Goal: Task Accomplishment & Management: Use online tool/utility

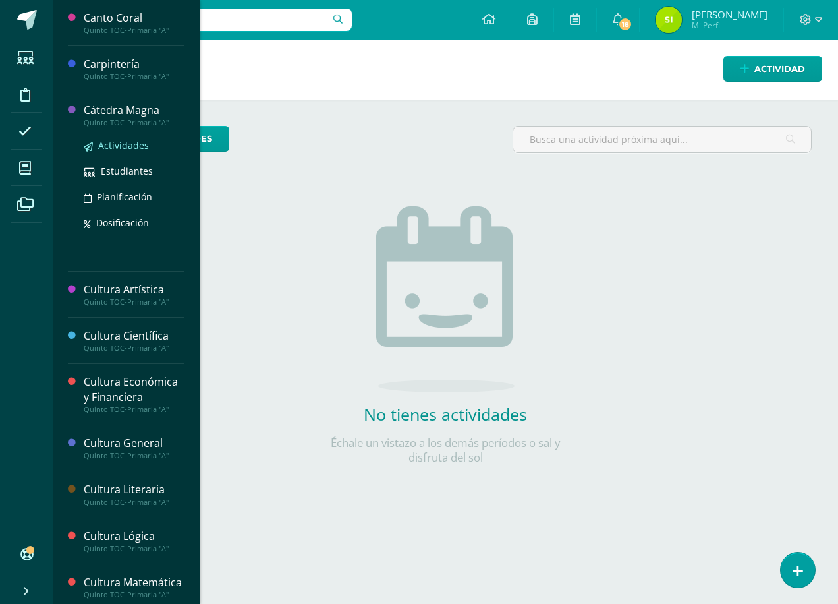
click at [130, 143] on span "Actividades" at bounding box center [123, 145] width 51 height 13
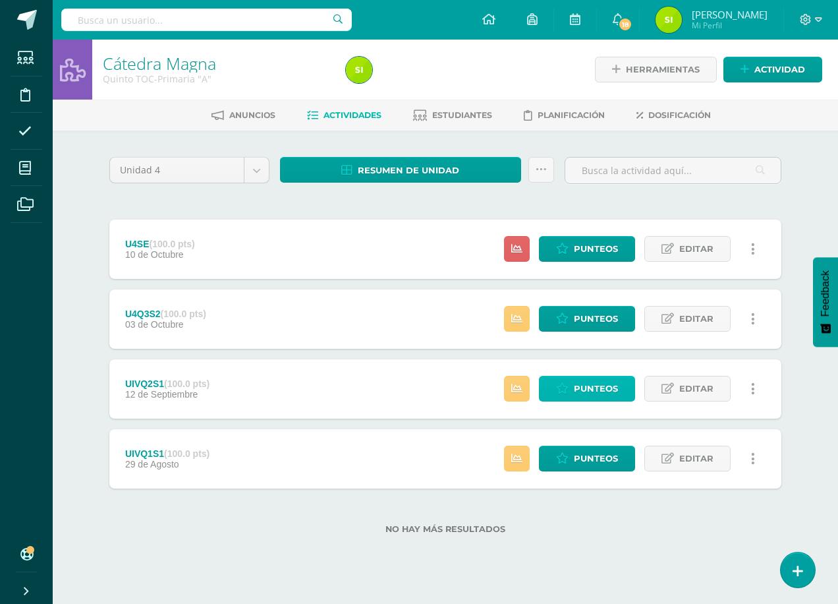
click at [599, 385] on span "Punteos" at bounding box center [596, 388] width 44 height 24
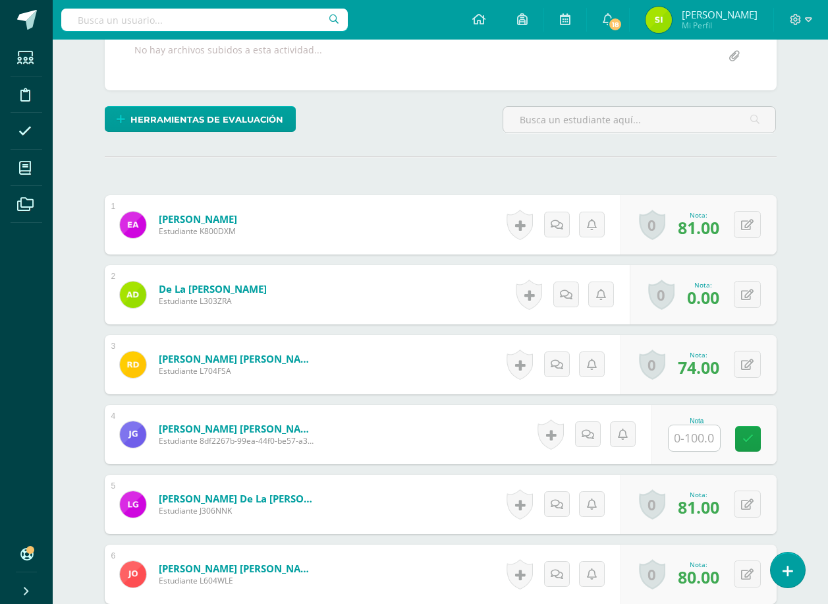
scroll to position [264, 0]
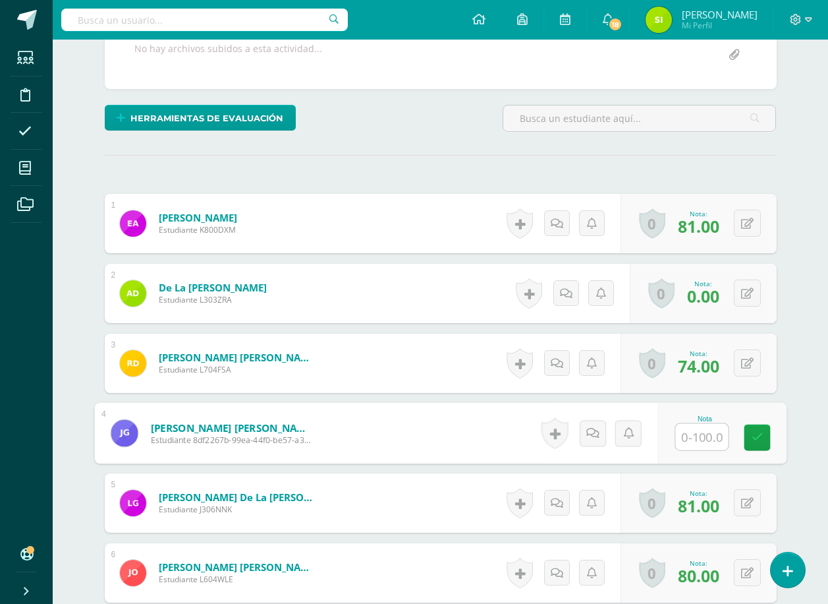
click at [695, 436] on input "text" at bounding box center [701, 437] width 53 height 26
type input "70"
click at [754, 436] on icon at bounding box center [757, 437] width 12 height 11
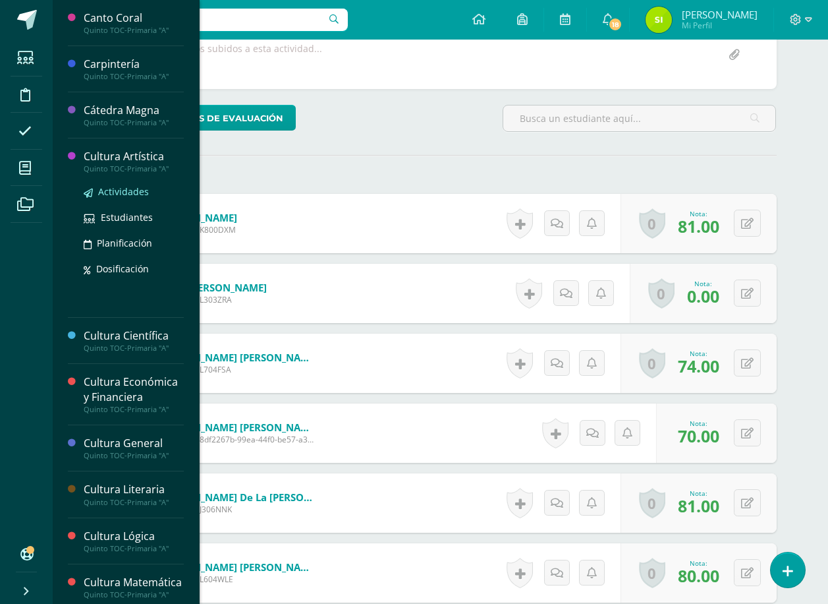
click at [120, 188] on span "Actividades" at bounding box center [123, 191] width 51 height 13
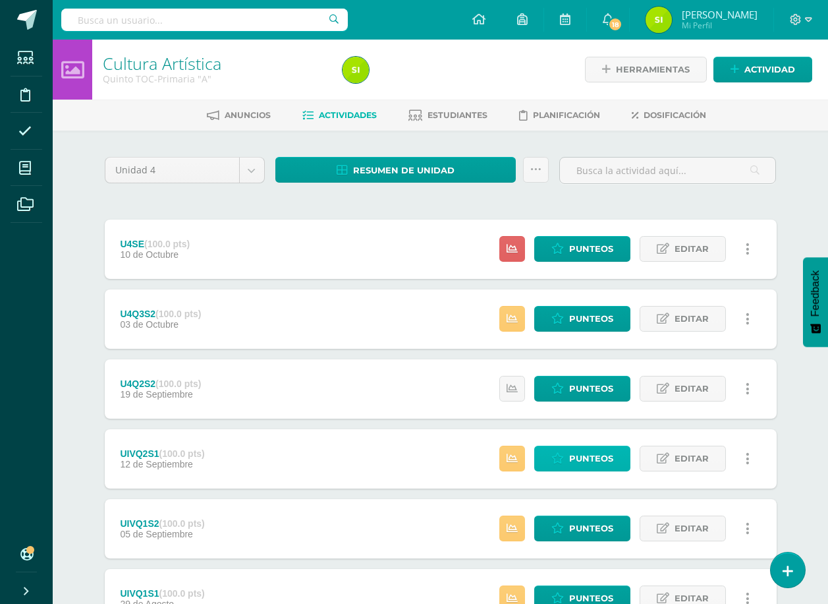
click at [595, 457] on span "Punteos" at bounding box center [591, 458] width 44 height 24
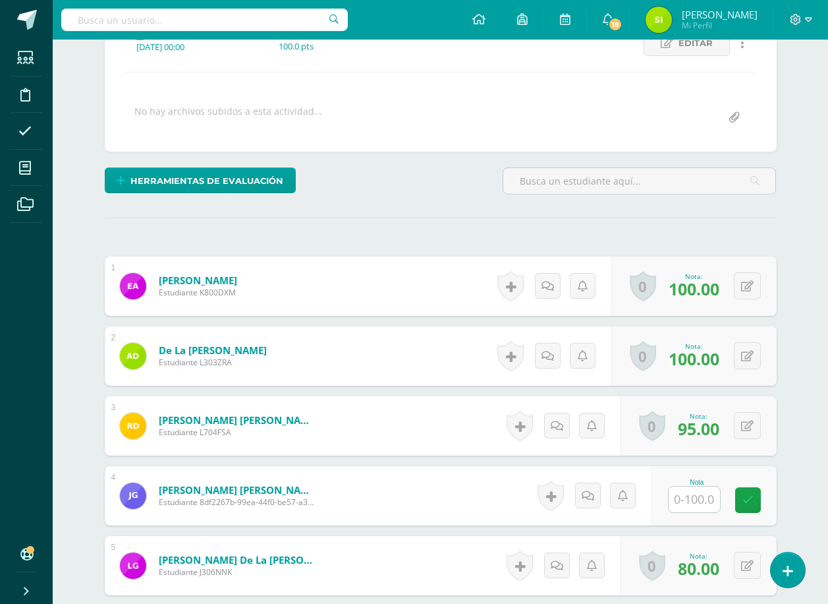
scroll to position [233, 0]
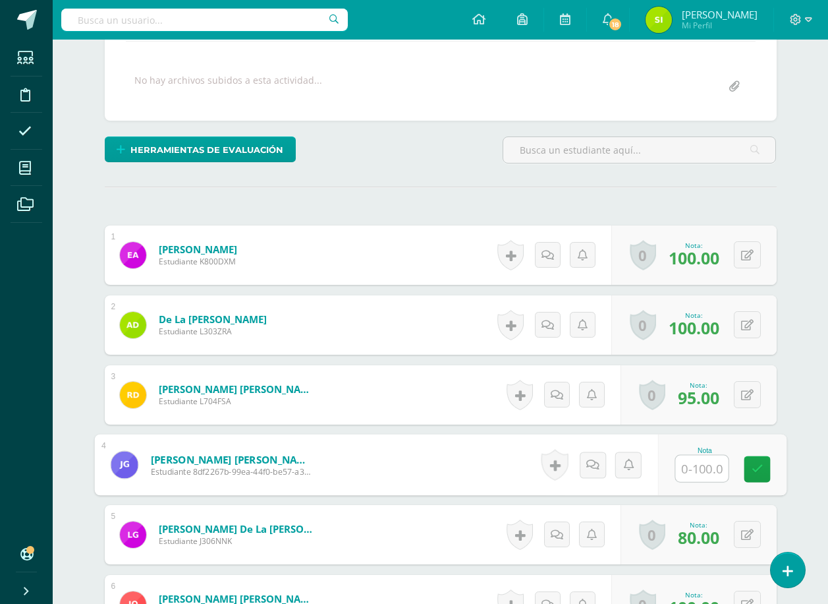
click at [691, 470] on input "text" at bounding box center [701, 468] width 53 height 26
type input "83"
click at [757, 469] on icon at bounding box center [757, 468] width 12 height 11
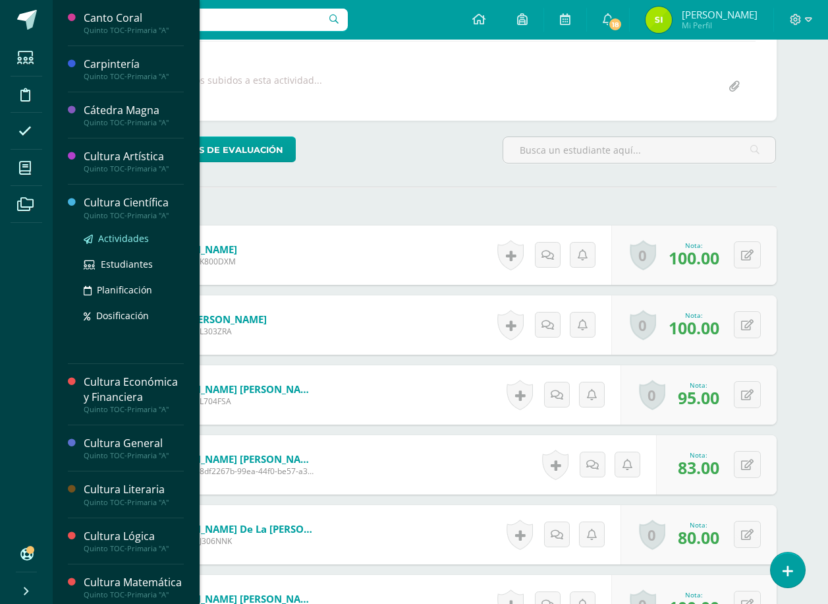
click at [117, 237] on span "Actividades" at bounding box center [123, 238] width 51 height 13
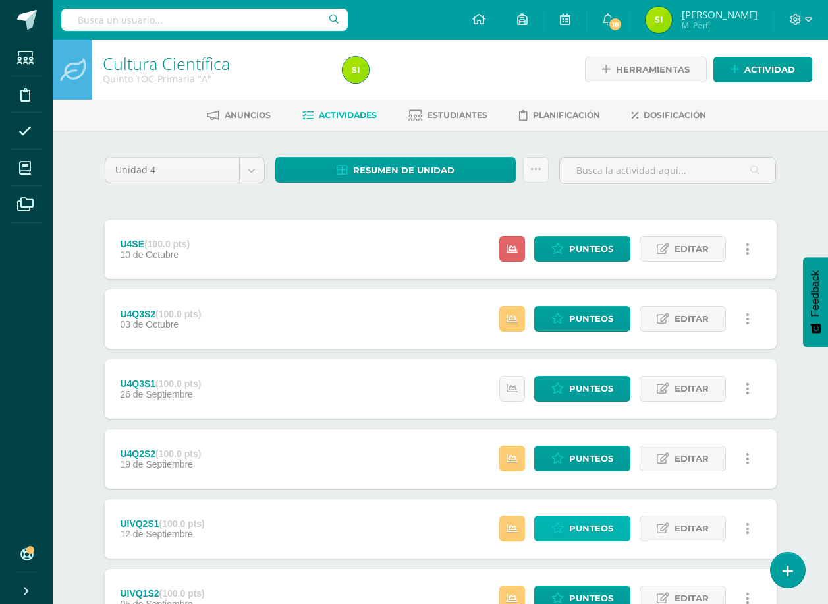
click at [587, 526] on span "Punteos" at bounding box center [591, 528] width 44 height 24
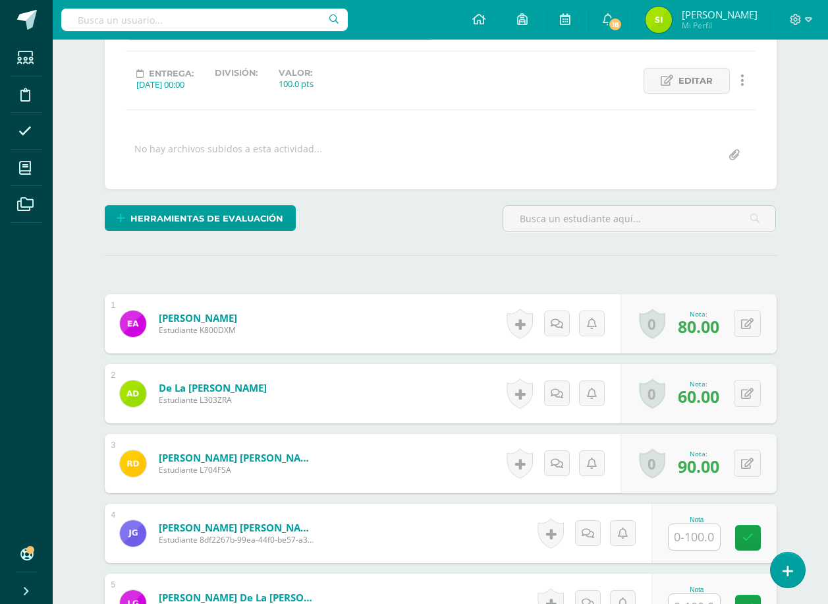
scroll to position [264, 0]
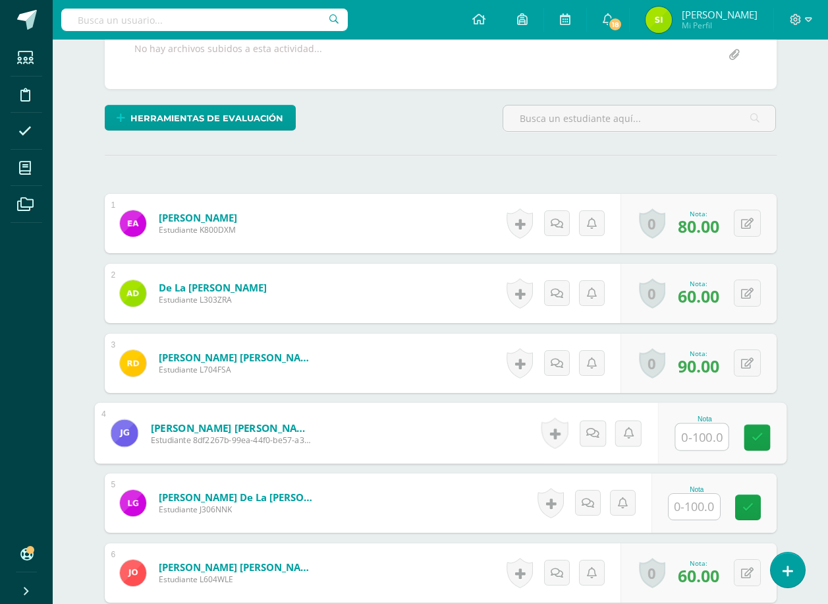
click at [695, 438] on input "text" at bounding box center [701, 437] width 53 height 26
type input "68"
click at [758, 432] on icon at bounding box center [757, 437] width 12 height 11
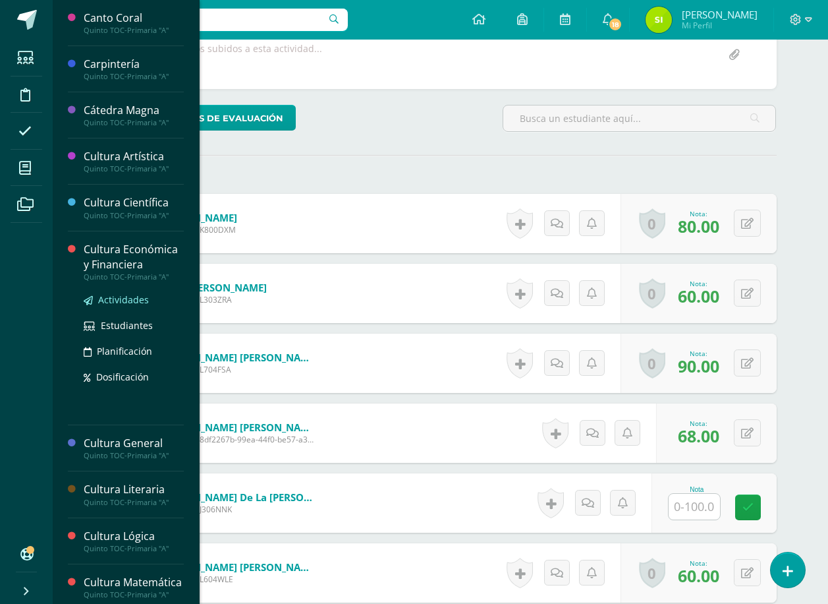
click at [118, 297] on span "Actividades" at bounding box center [123, 299] width 51 height 13
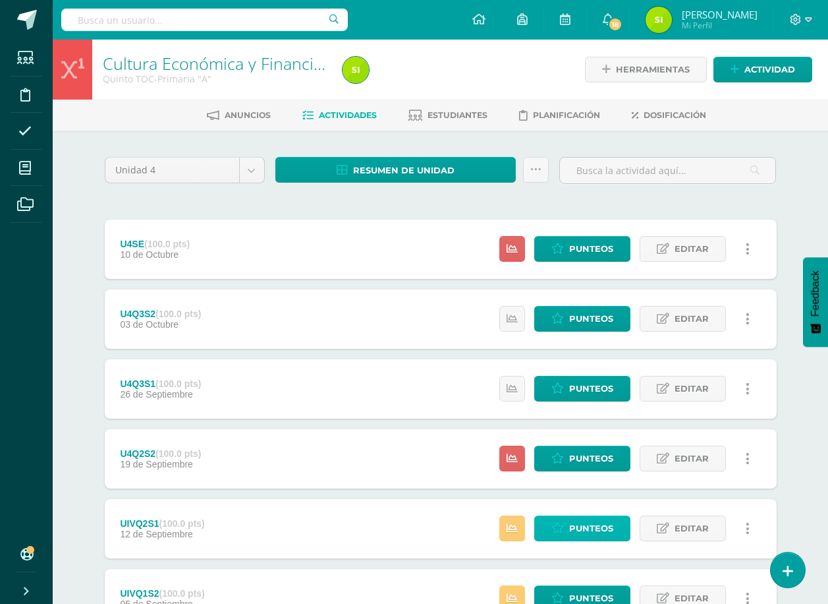
click at [592, 524] on span "Punteos" at bounding box center [591, 528] width 44 height 24
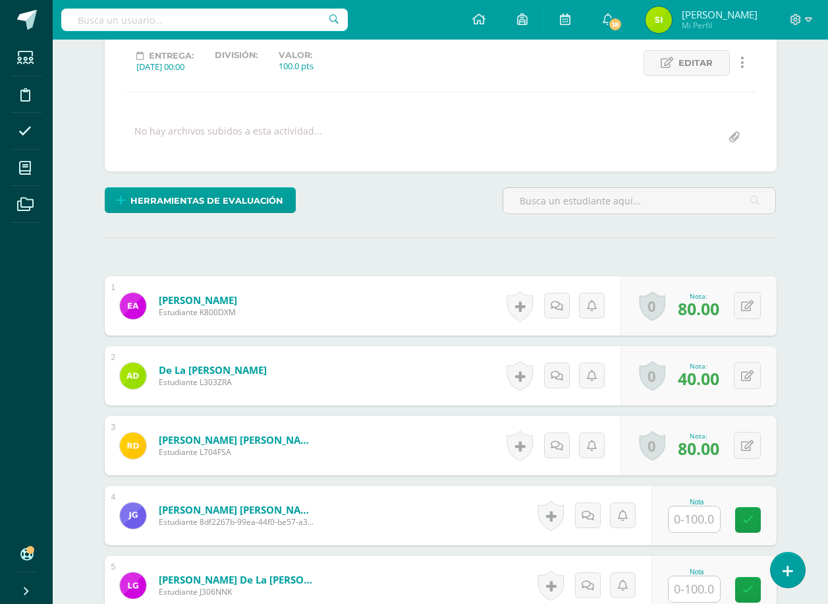
scroll to position [198, 0]
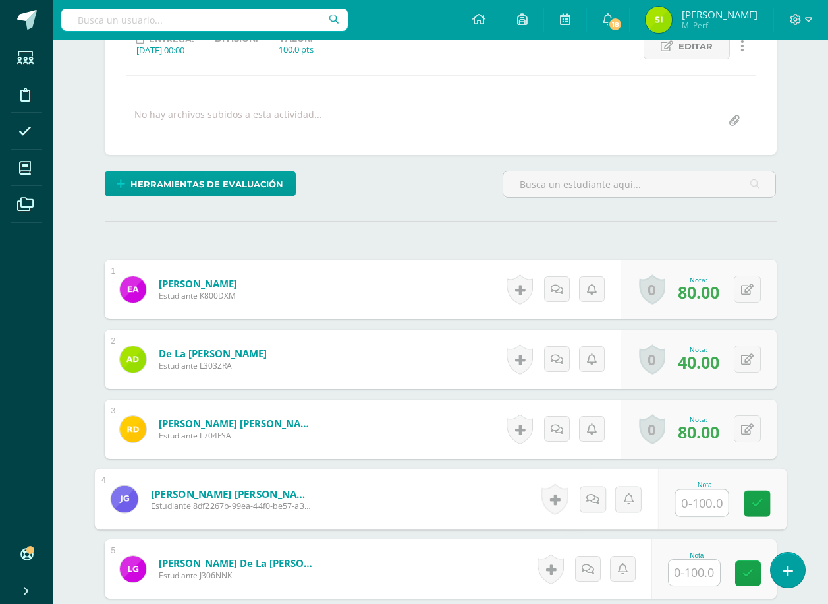
click at [695, 501] on input "text" at bounding box center [701, 503] width 53 height 26
type input "60"
click at [756, 503] on icon at bounding box center [757, 503] width 12 height 11
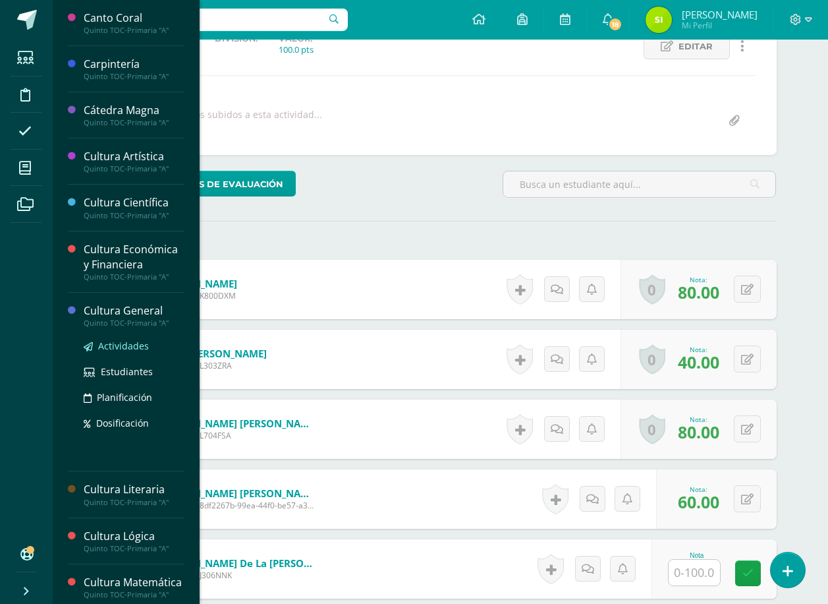
click at [117, 343] on span "Actividades" at bounding box center [123, 345] width 51 height 13
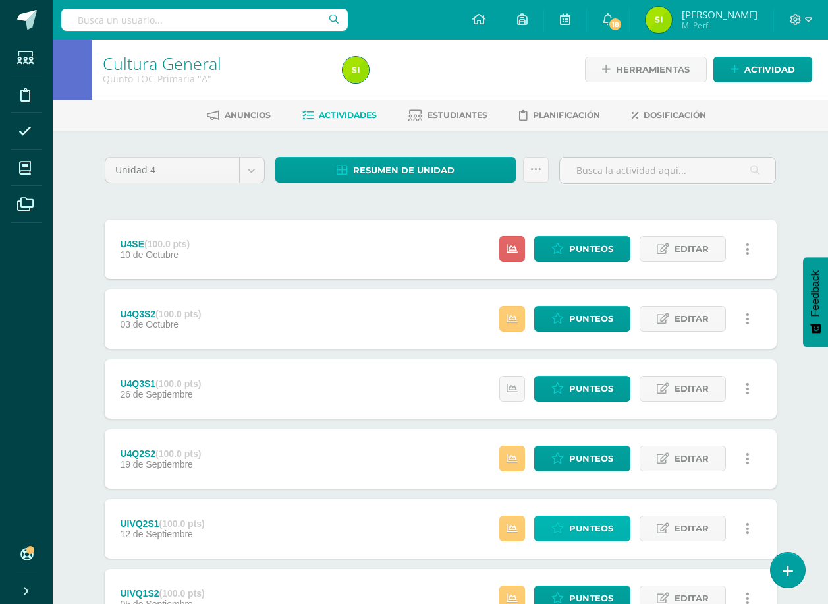
click at [587, 524] on span "Punteos" at bounding box center [591, 528] width 44 height 24
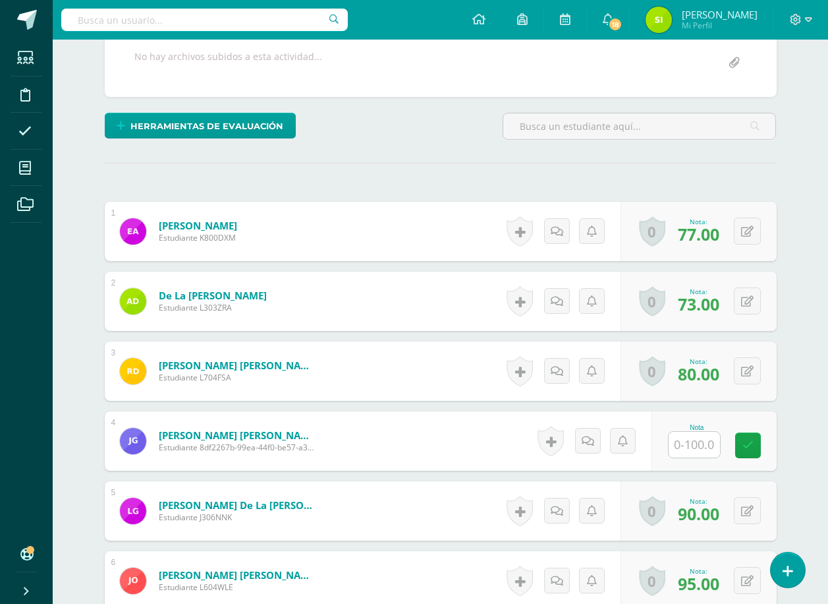
scroll to position [264, 0]
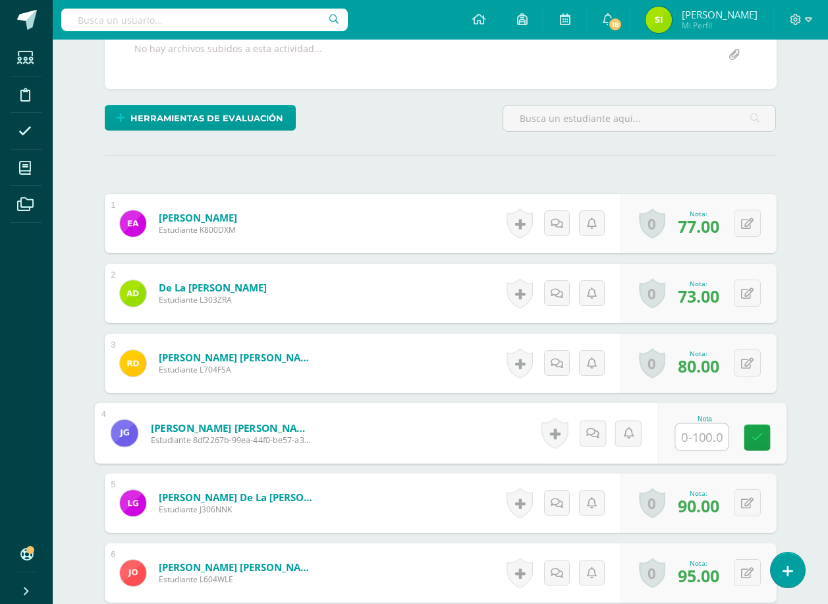
click at [693, 436] on input "text" at bounding box center [701, 437] width 53 height 26
type input "67"
click at [754, 436] on icon at bounding box center [757, 437] width 12 height 11
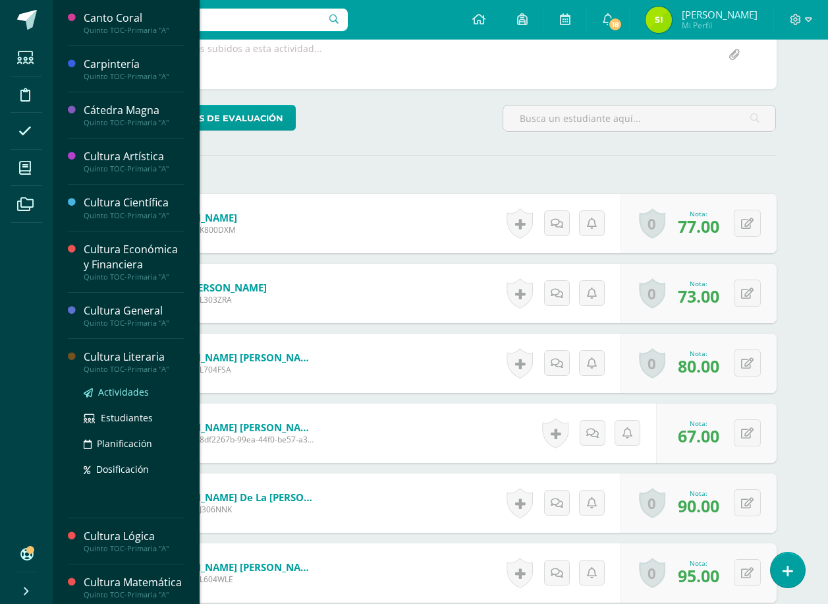
click at [117, 390] on span "Actividades" at bounding box center [123, 391] width 51 height 13
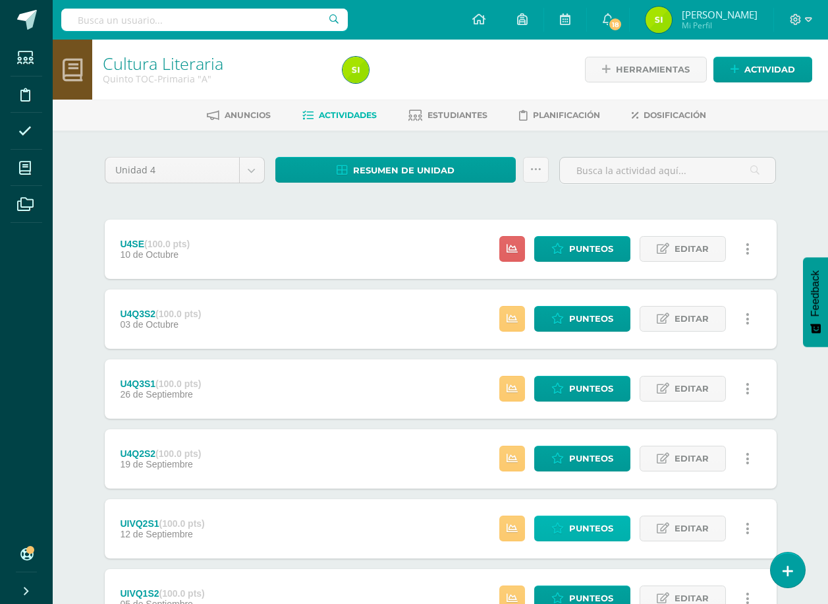
click at [591, 526] on span "Punteos" at bounding box center [591, 528] width 44 height 24
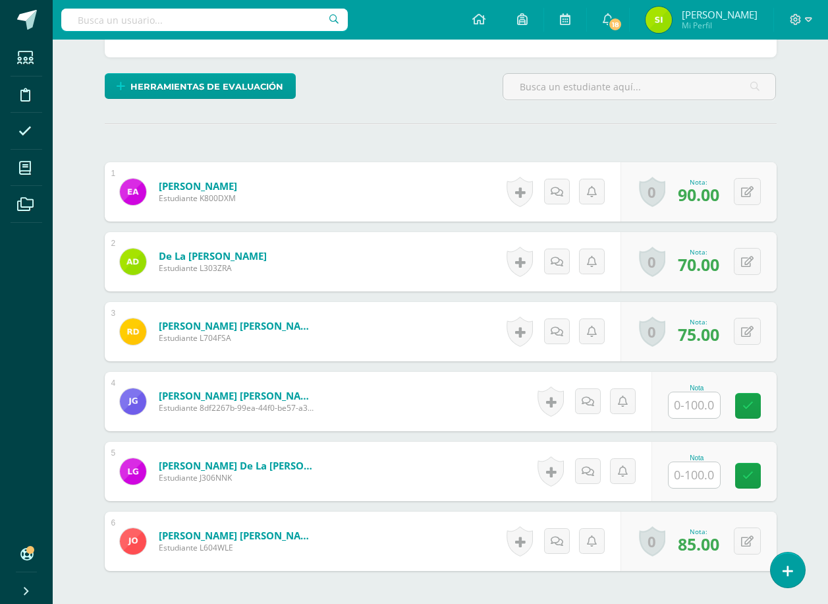
scroll to position [330, 0]
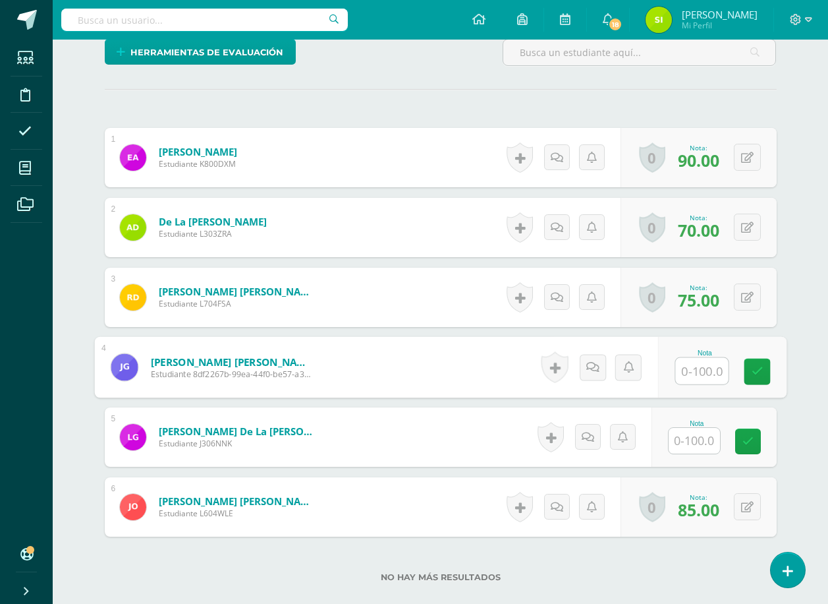
click at [693, 372] on input "text" at bounding box center [701, 371] width 53 height 26
type input "56"
click at [753, 368] on icon at bounding box center [757, 371] width 12 height 11
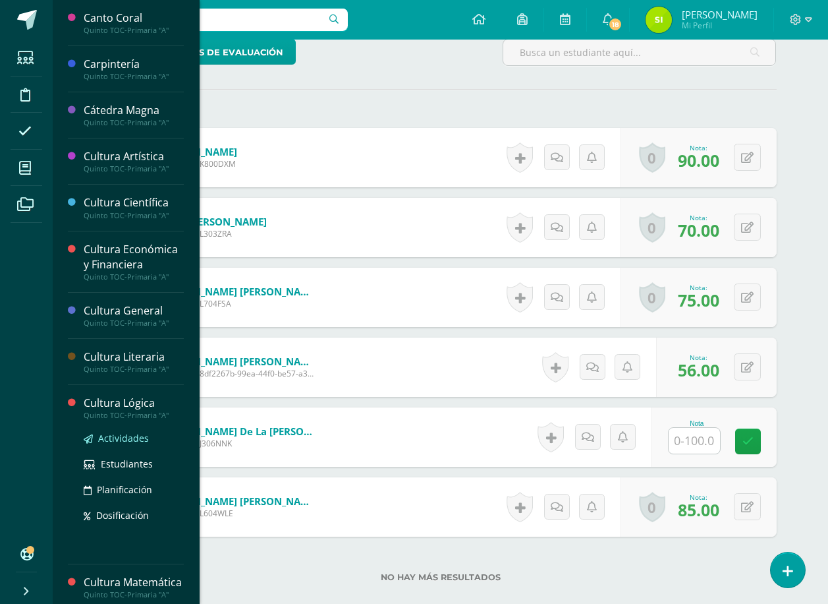
click at [116, 438] on span "Actividades" at bounding box center [123, 438] width 51 height 13
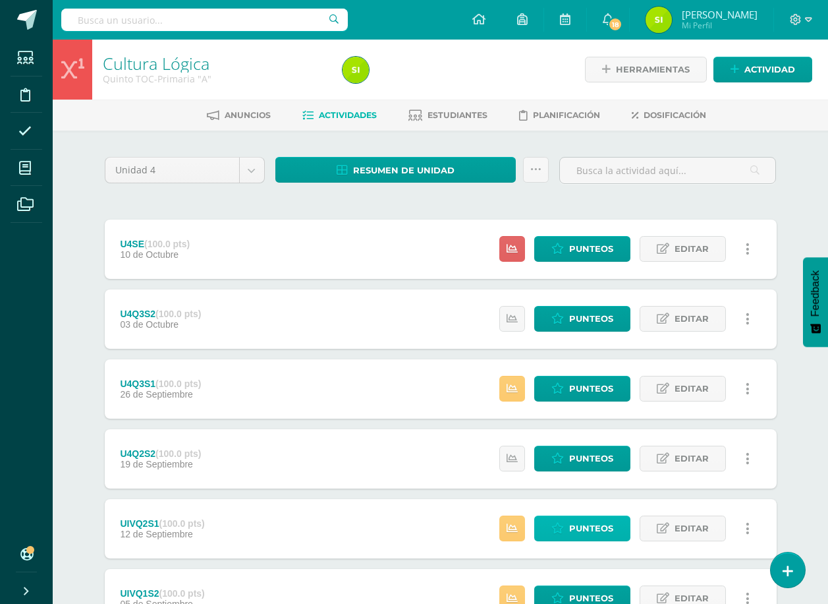
click at [584, 527] on span "Punteos" at bounding box center [591, 528] width 44 height 24
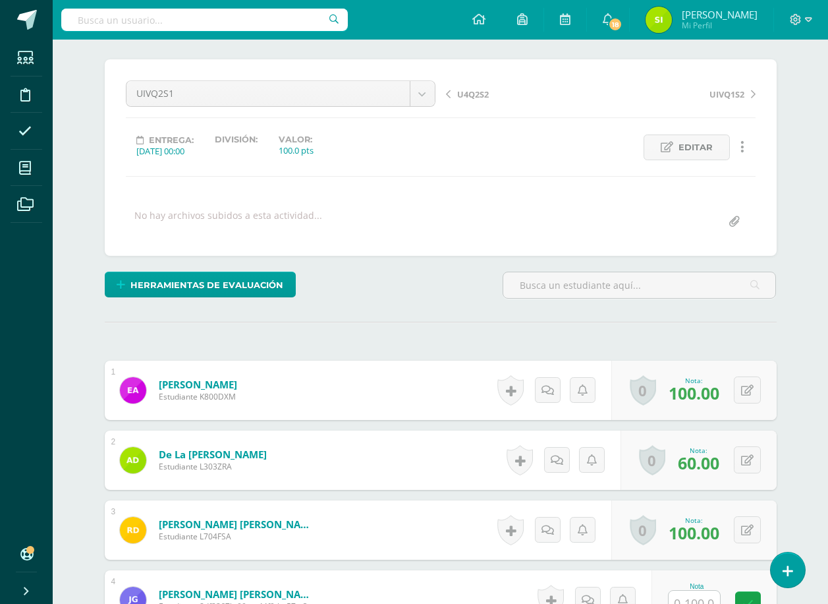
scroll to position [198, 0]
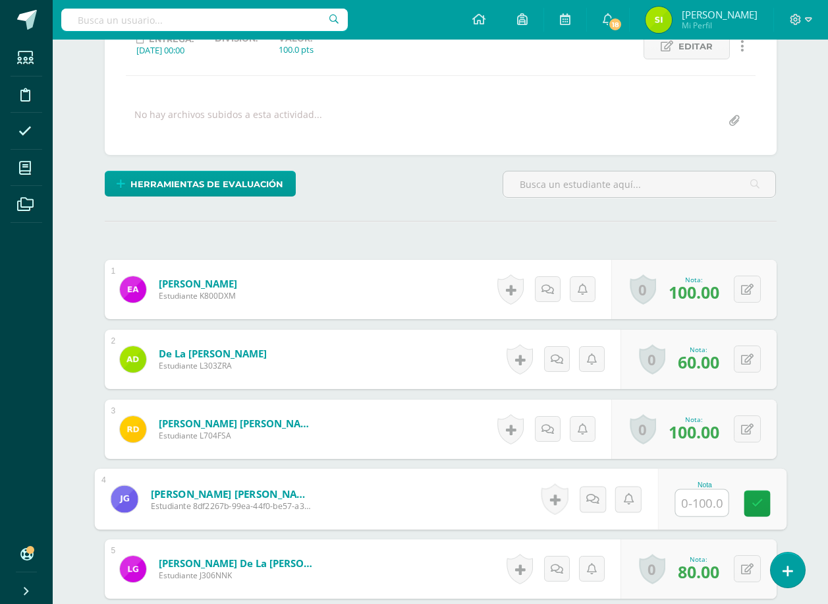
click at [691, 502] on input "text" at bounding box center [701, 503] width 53 height 26
type input "40"
click at [758, 503] on icon at bounding box center [757, 503] width 12 height 11
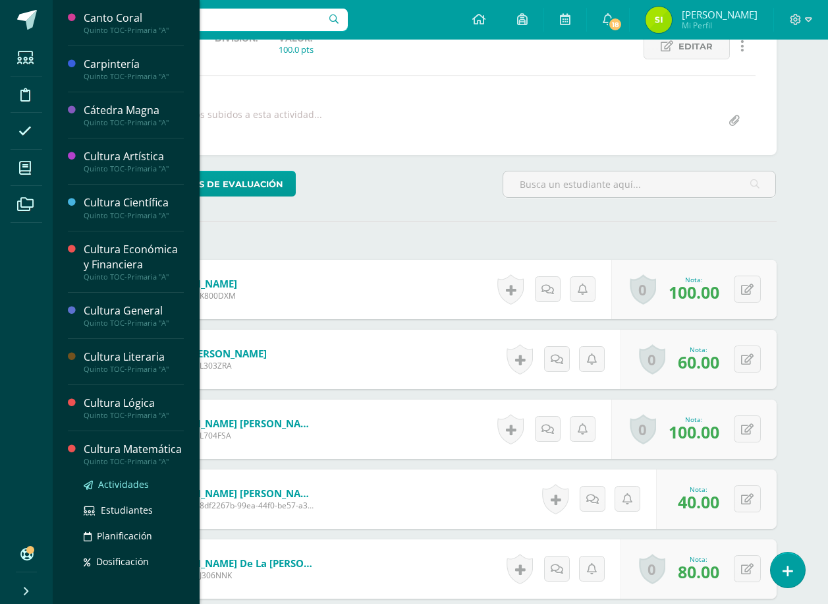
click at [115, 490] on span "Actividades" at bounding box center [123, 484] width 51 height 13
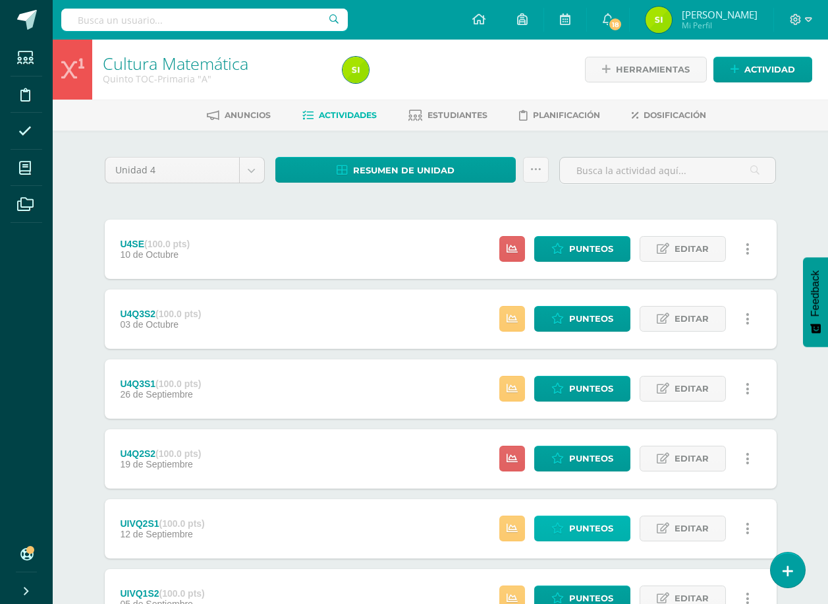
click at [587, 525] on span "Punteos" at bounding box center [591, 528] width 44 height 24
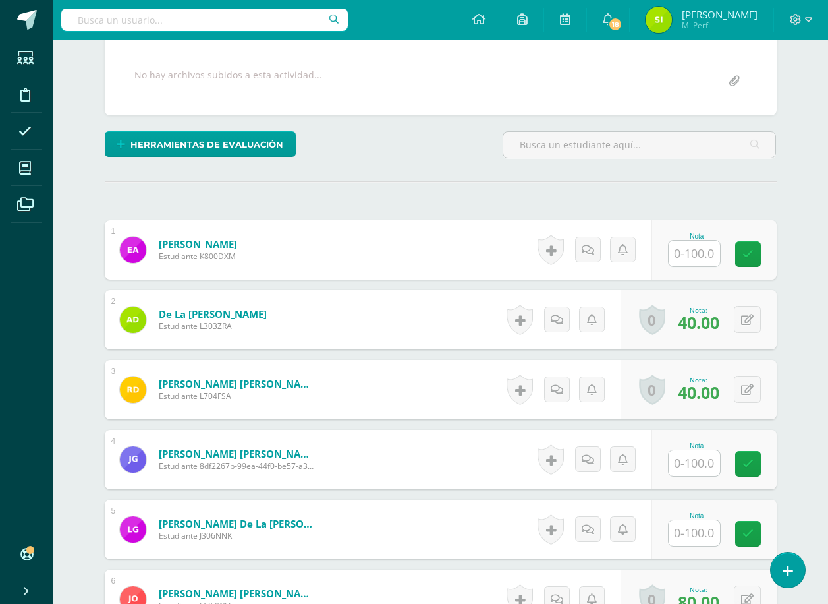
scroll to position [264, 0]
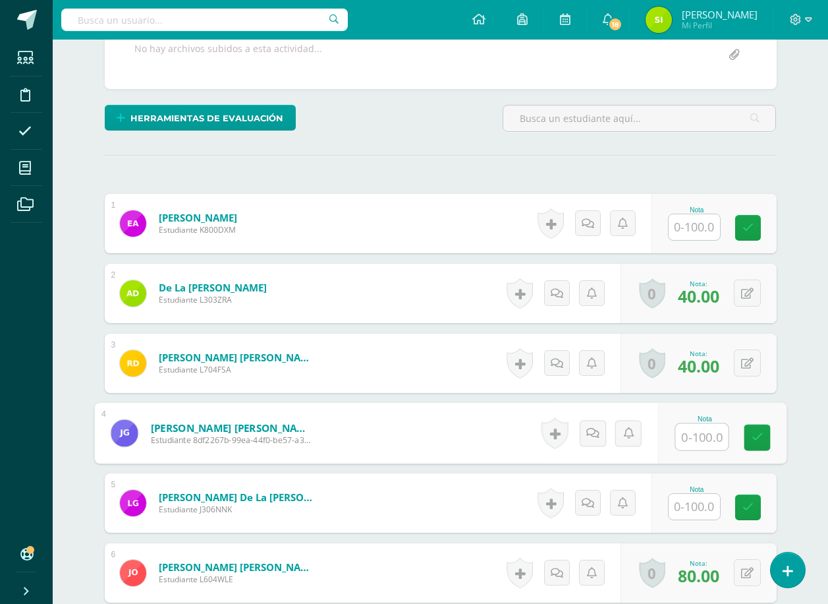
click at [695, 434] on input "text" at bounding box center [701, 437] width 53 height 26
type input "63"
click at [758, 438] on icon at bounding box center [757, 437] width 12 height 11
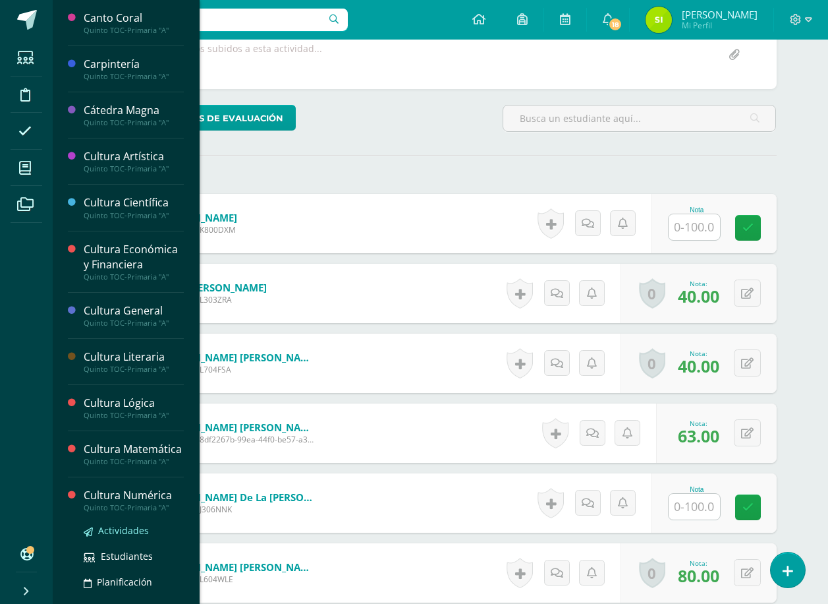
click at [119, 536] on span "Actividades" at bounding box center [123, 530] width 51 height 13
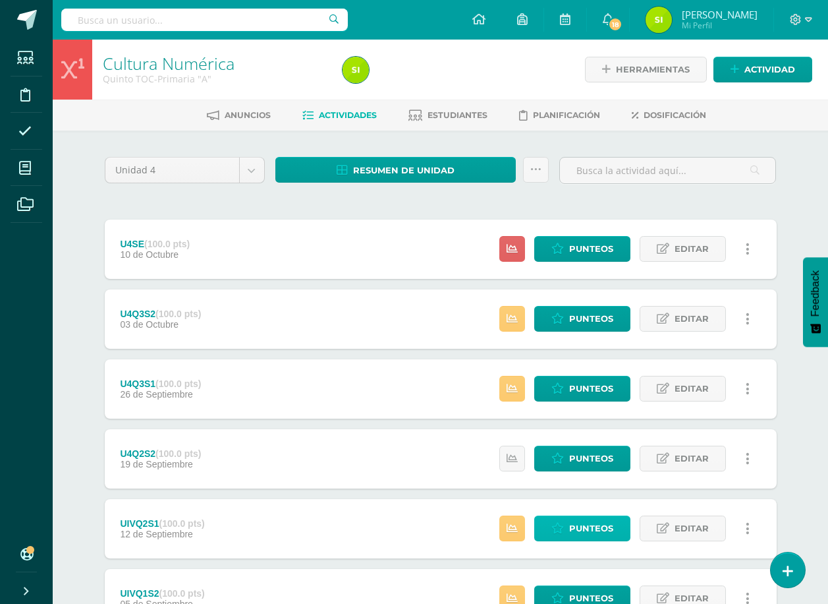
click at [595, 524] on span "Punteos" at bounding box center [591, 528] width 44 height 24
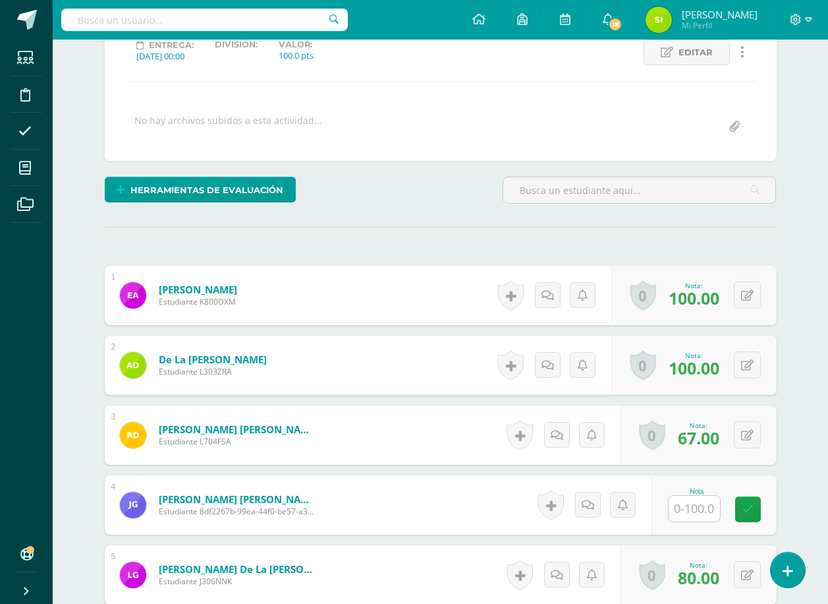
scroll to position [198, 0]
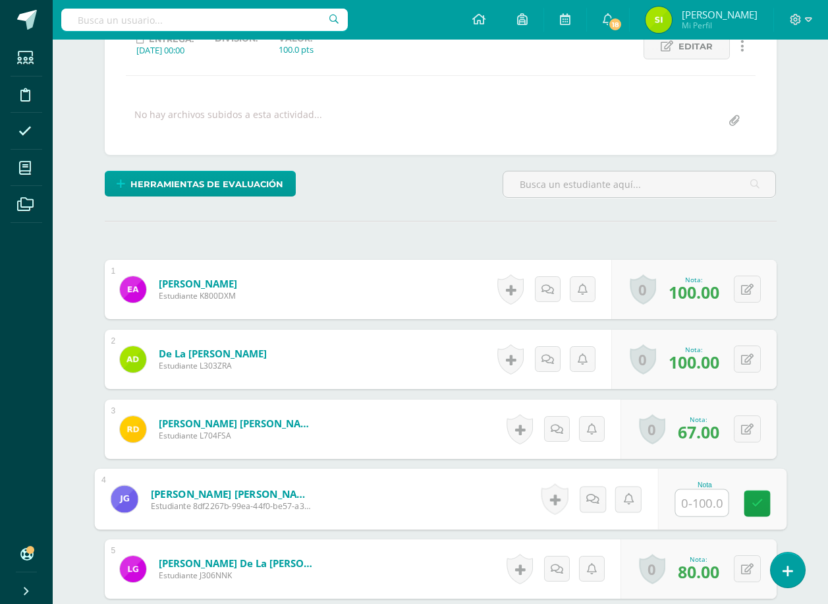
click at [696, 505] on input "text" at bounding box center [701, 503] width 53 height 26
type input "53"
click at [757, 502] on icon at bounding box center [757, 503] width 12 height 11
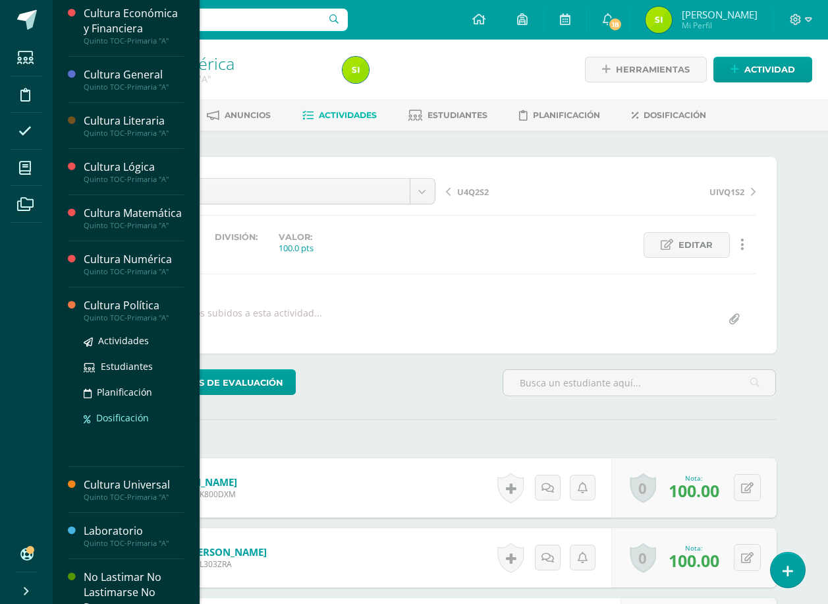
scroll to position [329, 0]
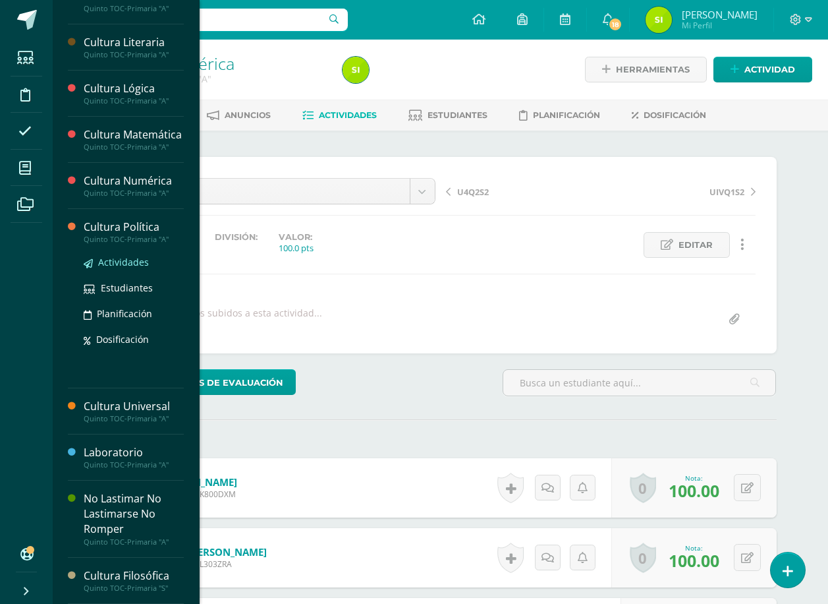
click at [115, 262] on span "Actividades" at bounding box center [123, 262] width 51 height 13
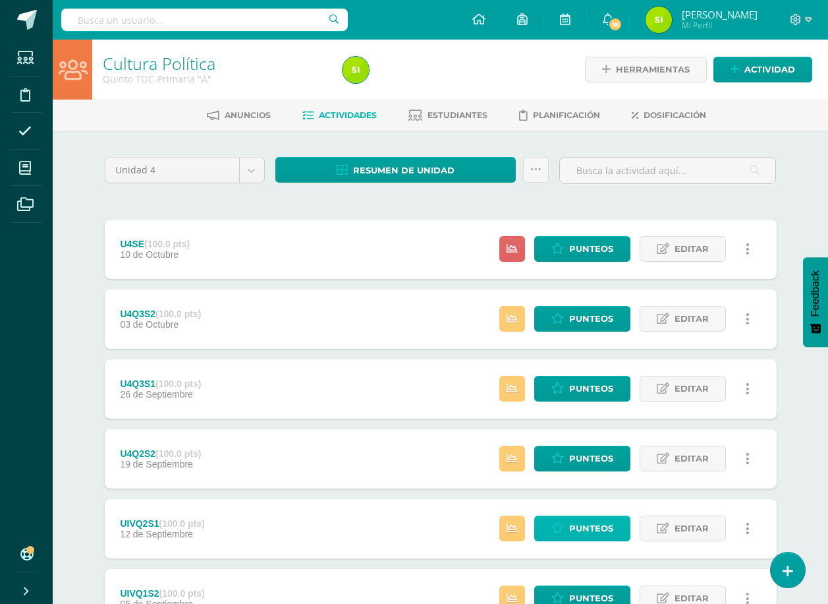
click at [593, 527] on span "Punteos" at bounding box center [591, 528] width 44 height 24
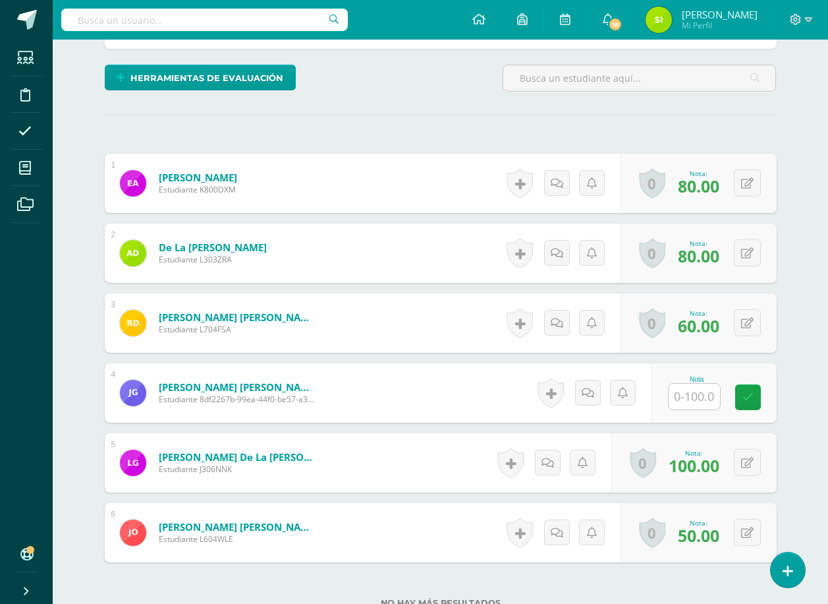
scroll to position [330, 0]
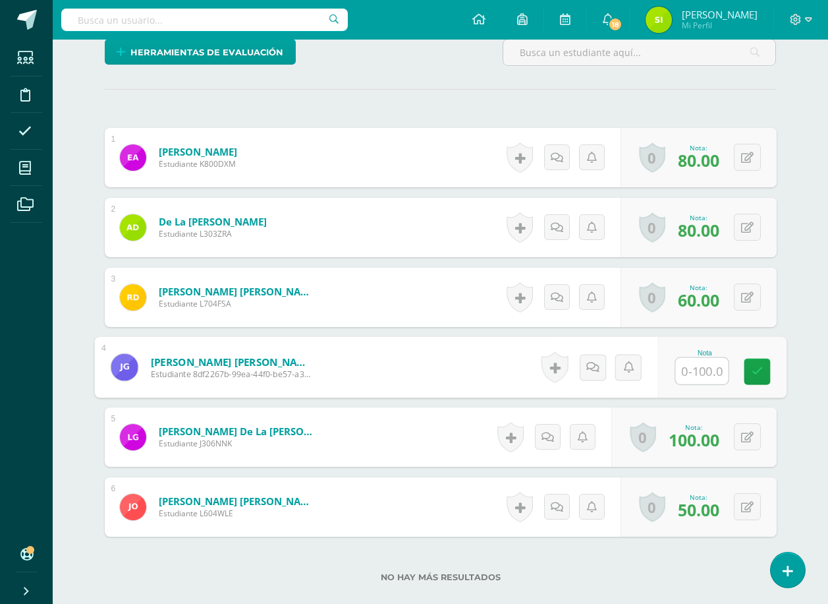
click at [697, 372] on input "text" at bounding box center [701, 371] width 53 height 26
type input "60"
click at [758, 370] on icon at bounding box center [757, 371] width 12 height 11
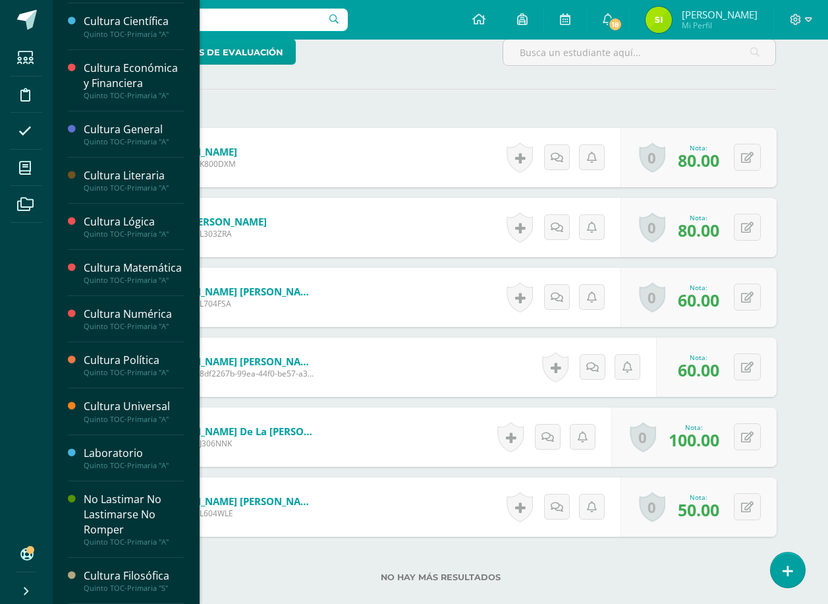
scroll to position [196, 0]
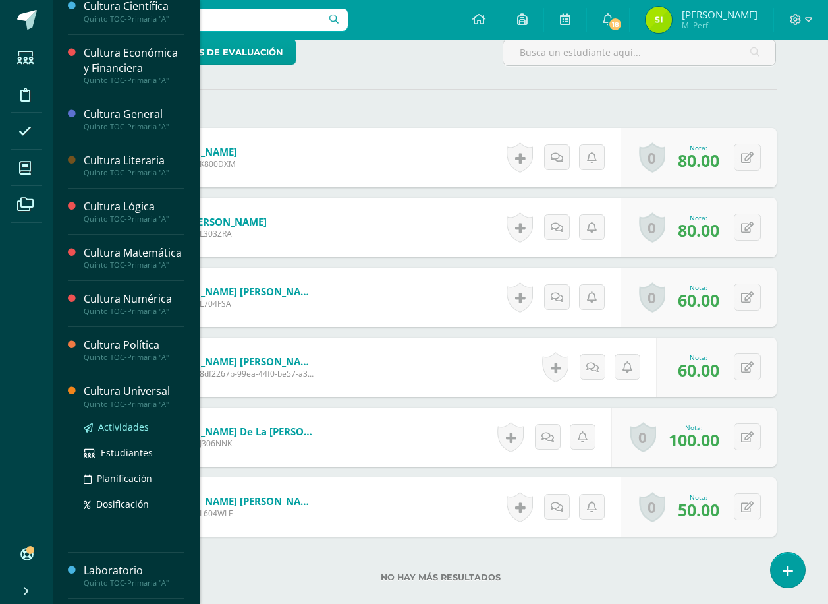
click at [123, 433] on span "Actividades" at bounding box center [123, 426] width 51 height 13
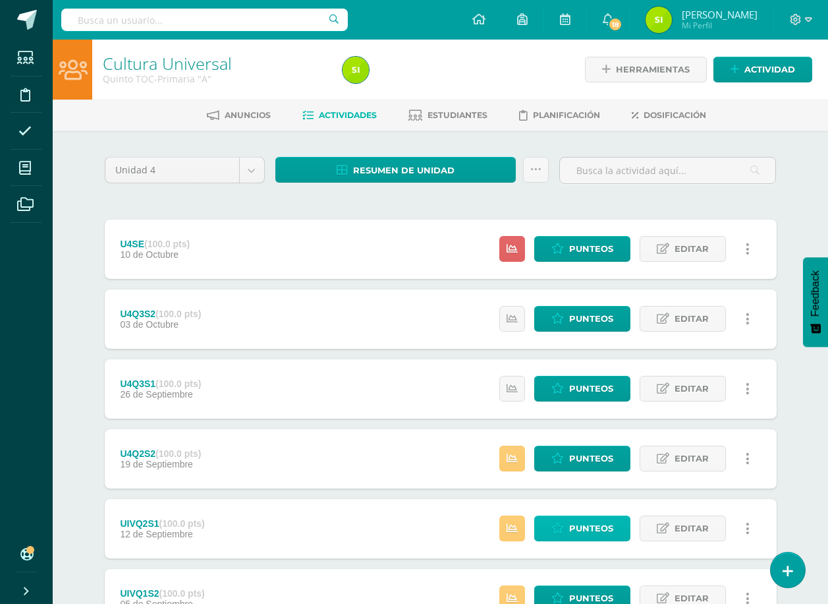
click at [585, 525] on span "Punteos" at bounding box center [591, 528] width 44 height 24
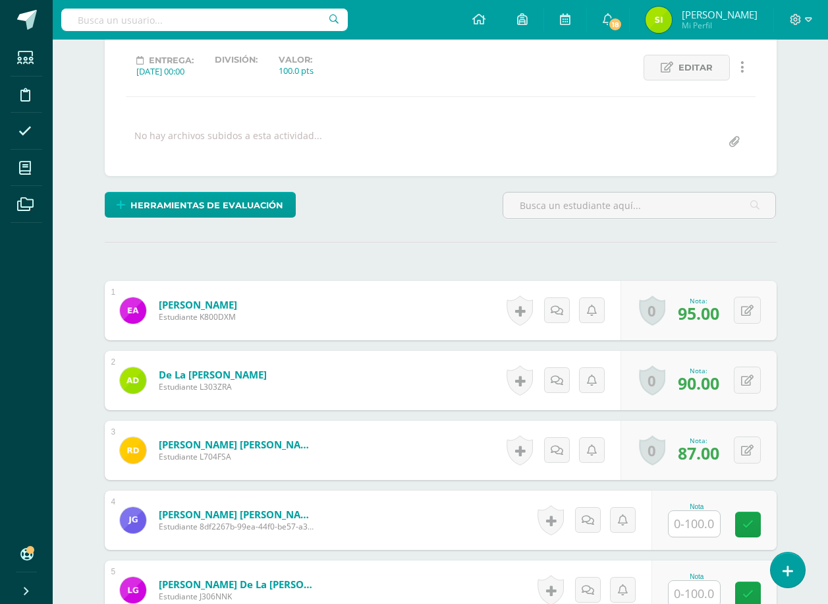
scroll to position [396, 0]
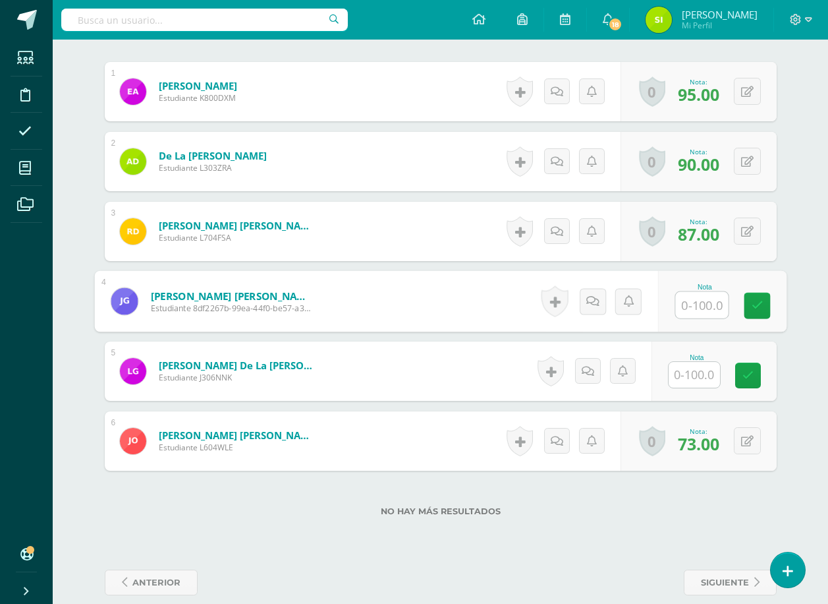
click at [696, 304] on input "text" at bounding box center [701, 305] width 53 height 26
type input "71"
click at [757, 304] on icon at bounding box center [757, 305] width 12 height 11
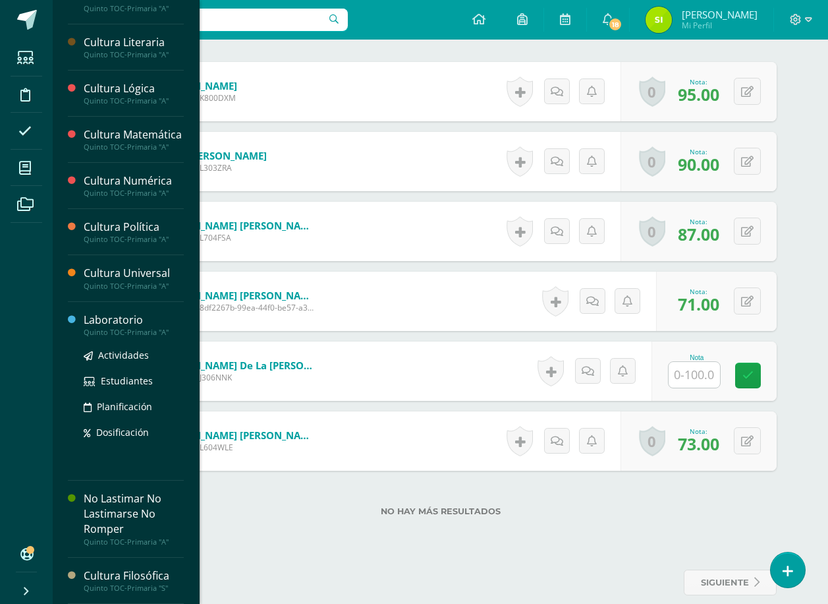
scroll to position [329, 0]
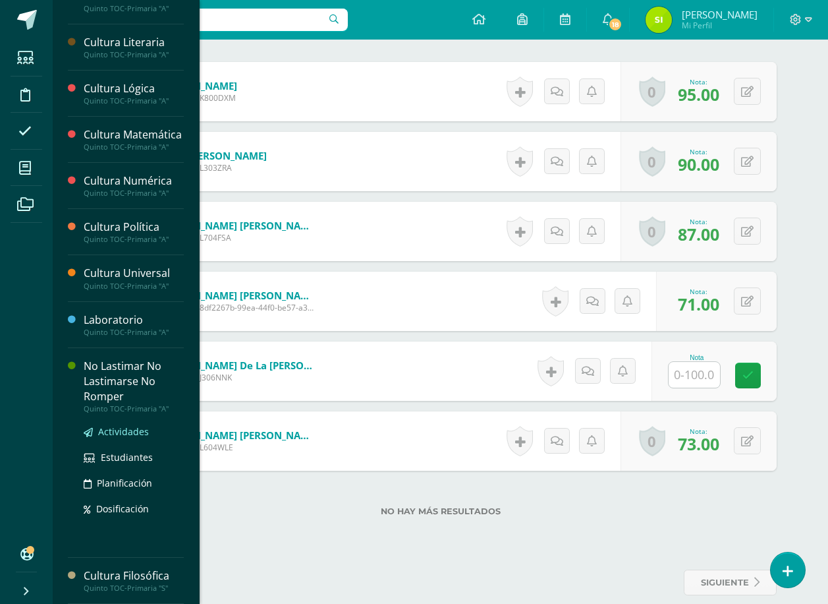
click at [115, 428] on span "Actividades" at bounding box center [123, 431] width 51 height 13
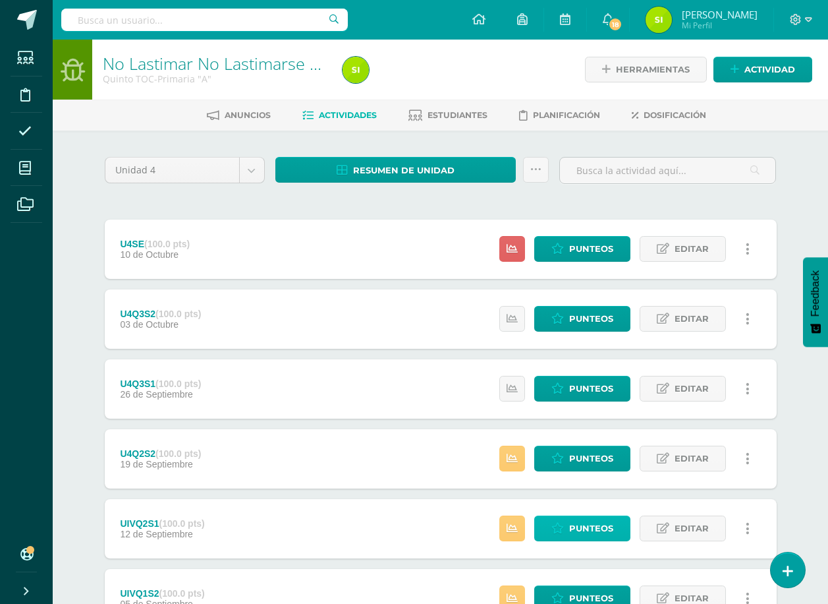
click at [590, 528] on span "Punteos" at bounding box center [591, 528] width 44 height 24
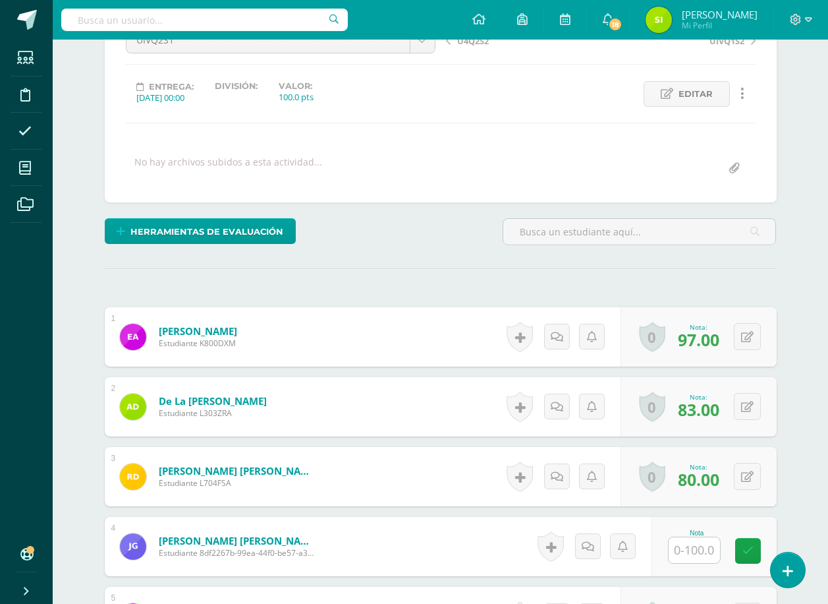
scroll to position [330, 0]
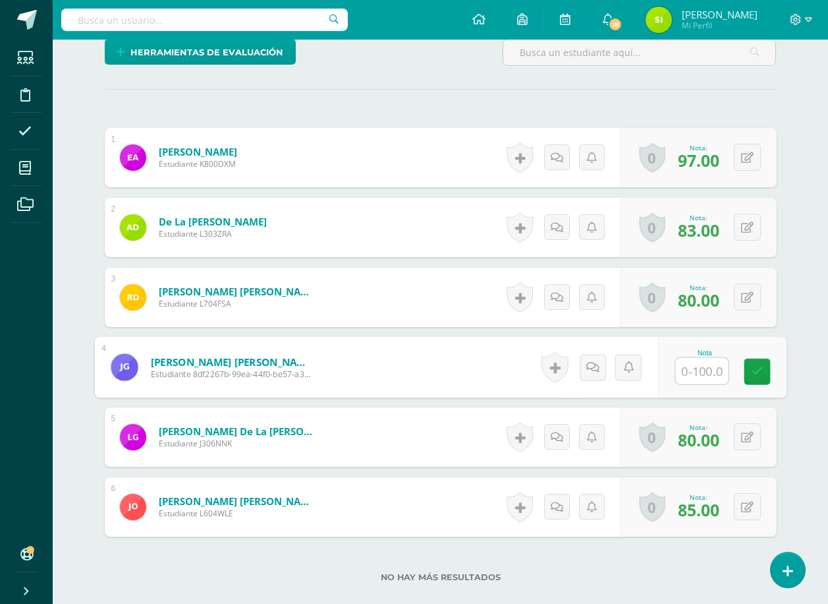
click at [695, 372] on input "text" at bounding box center [701, 371] width 53 height 26
type input "69"
click at [759, 373] on icon at bounding box center [757, 371] width 12 height 11
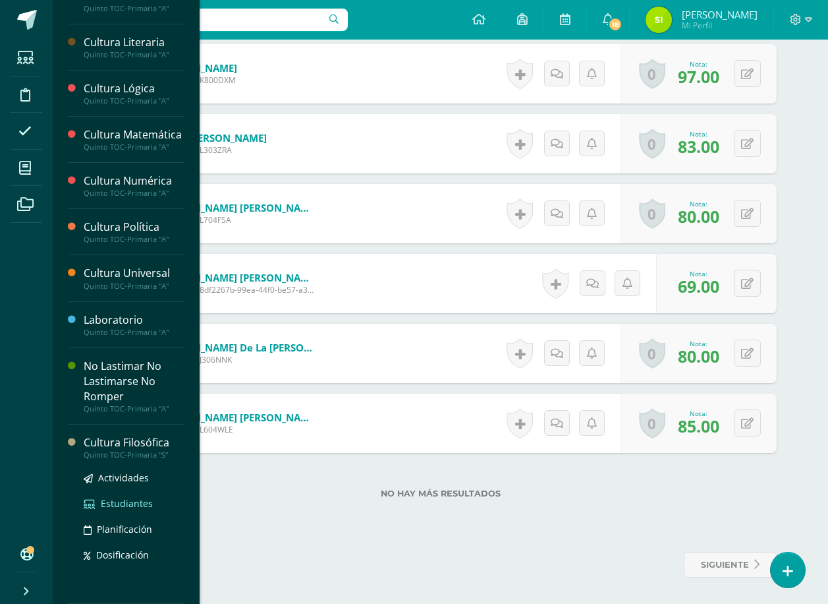
scroll to position [329, 0]
click at [119, 477] on span "Actividades" at bounding box center [123, 477] width 51 height 13
